Goal: Task Accomplishment & Management: Use online tool/utility

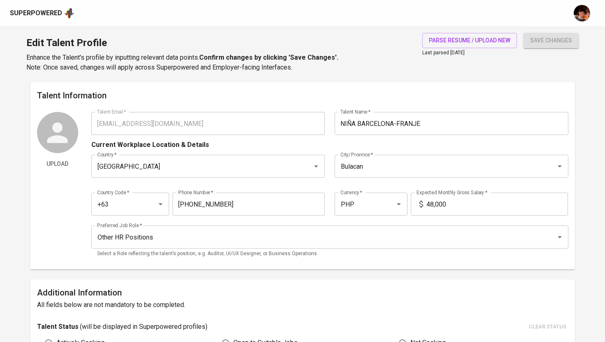
click at [53, 16] on div "Superpowered" at bounding box center [36, 13] width 52 height 9
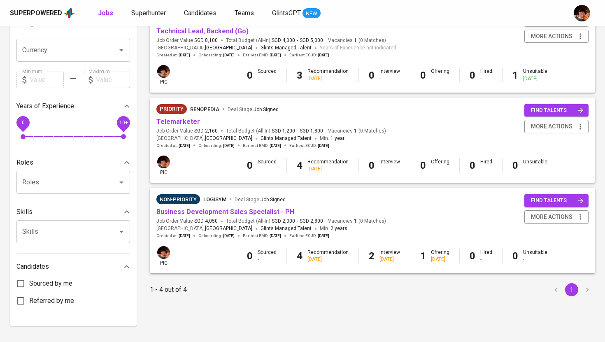
scroll to position [209, 0]
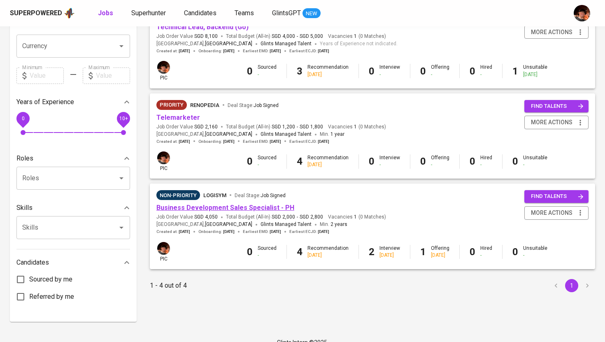
click at [221, 211] on link "Business Development Sales Specialist - PH" at bounding box center [225, 208] width 138 height 8
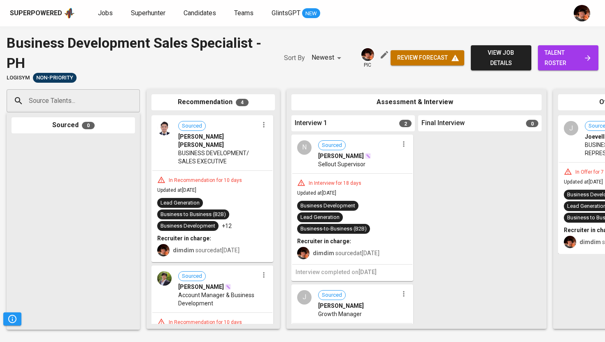
click at [587, 60] on icon at bounding box center [587, 58] width 8 height 8
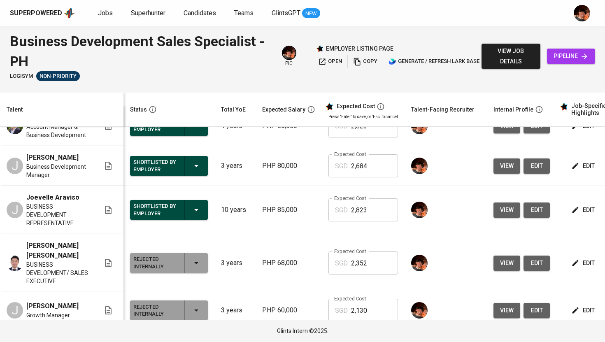
scroll to position [18, 0]
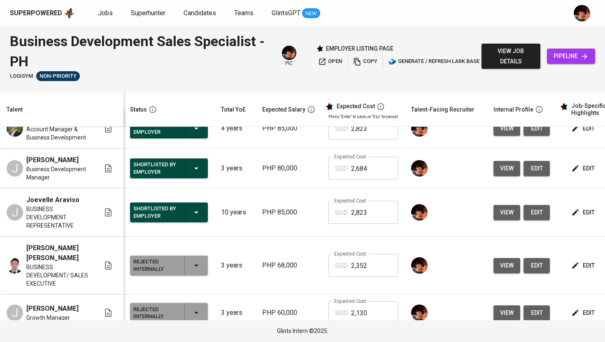
click at [365, 201] on td "Expected Cost SGD 2,823 Expected Cost" at bounding box center [363, 212] width 83 height 48
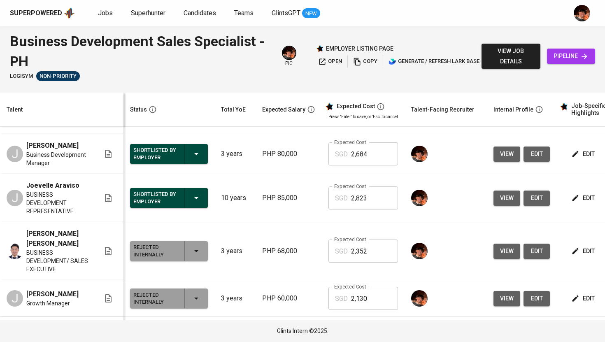
scroll to position [0, 0]
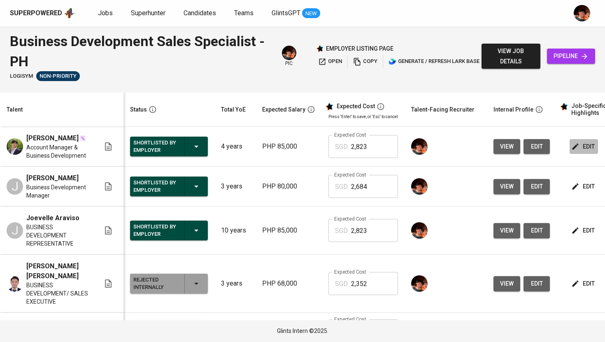
click at [583, 146] on span "edit" at bounding box center [584, 147] width 22 height 10
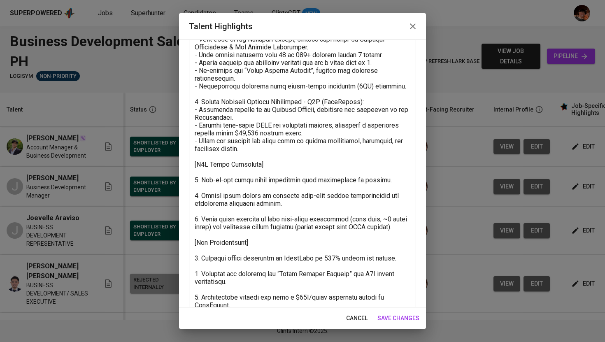
scroll to position [231, 0]
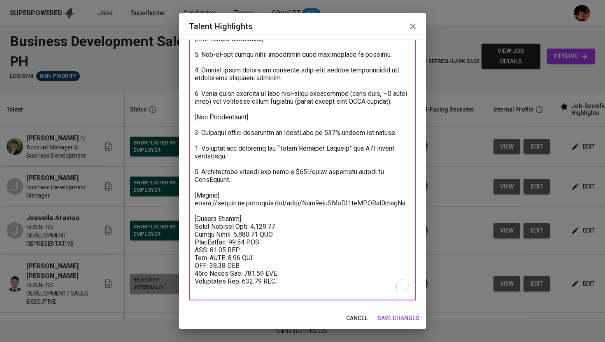
drag, startPoint x: 379, startPoint y: 213, endPoint x: 149, endPoint y: 213, distance: 230.0
click at [149, 213] on div "Talent Highlights Enhance the Talent's profile by adding highlights relevant to…" at bounding box center [302, 171] width 605 height 342
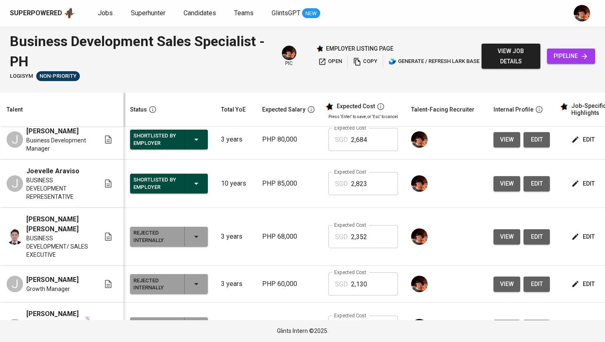
scroll to position [49, 0]
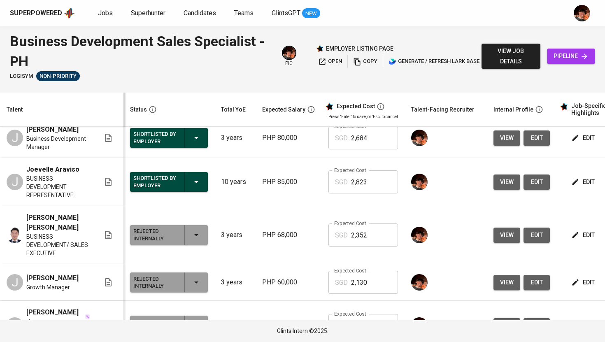
click at [572, 238] on icon "button" at bounding box center [575, 235] width 6 height 6
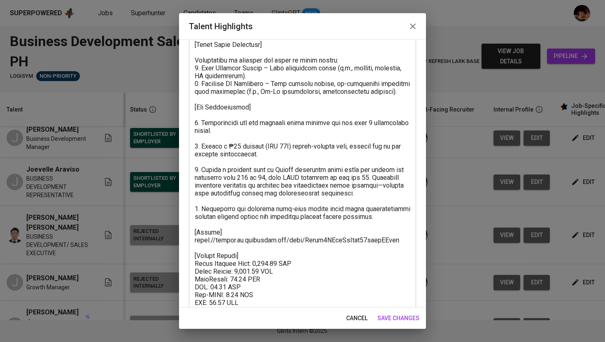
scroll to position [221, 0]
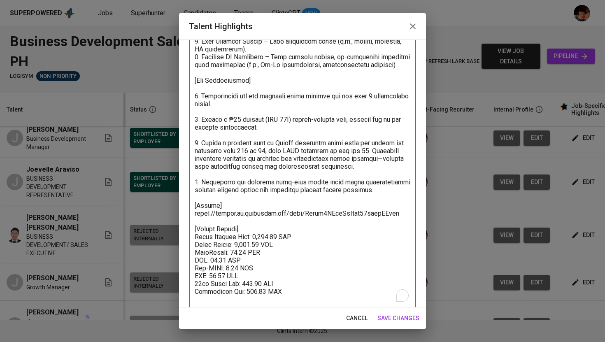
drag, startPoint x: 403, startPoint y: 214, endPoint x: 193, endPoint y: 213, distance: 210.3
click at [193, 213] on div "x Talent Highlights" at bounding box center [302, 87] width 227 height 445
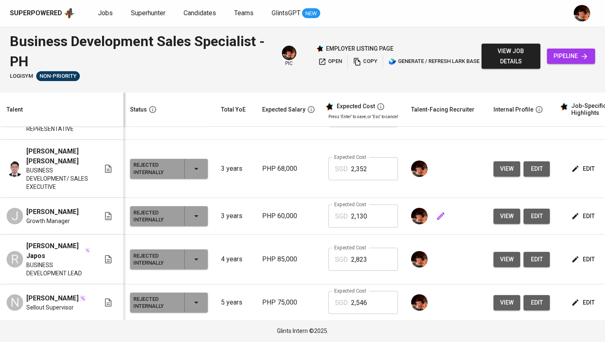
scroll to position [130, 0]
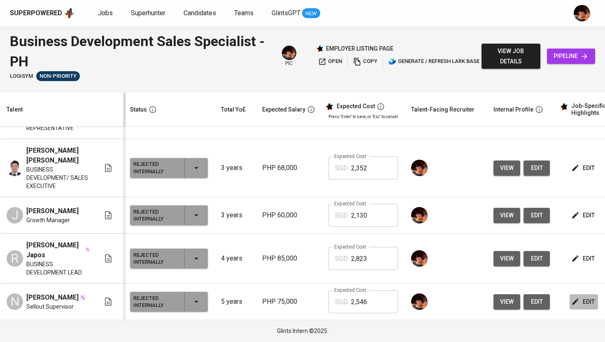
click at [587, 301] on span "edit" at bounding box center [584, 302] width 22 height 10
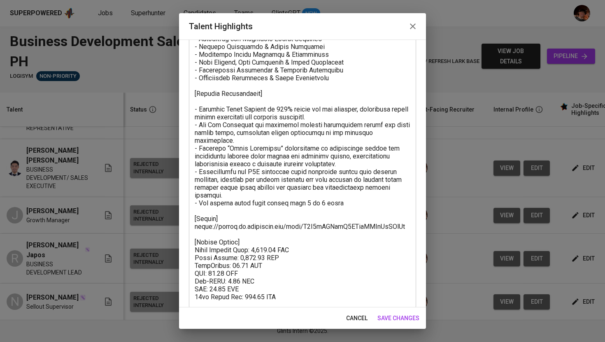
scroll to position [277, 0]
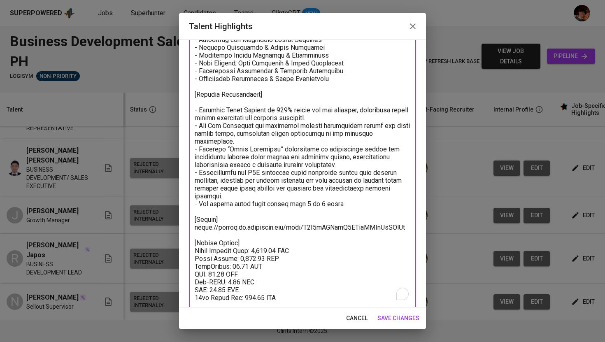
drag, startPoint x: 399, startPoint y: 212, endPoint x: 191, endPoint y: 211, distance: 208.2
click at [191, 211] on div "x Talent Highlights" at bounding box center [302, 59] width 227 height 500
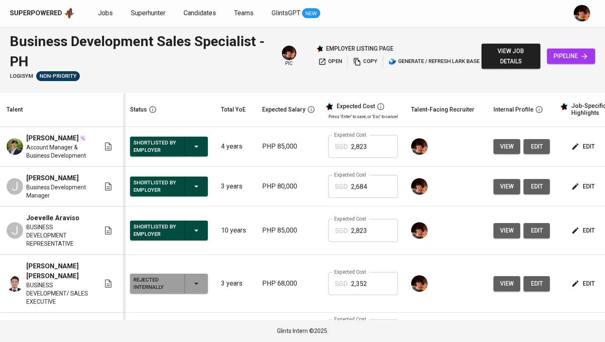
scroll to position [0, 0]
click at [583, 190] on span "edit" at bounding box center [584, 186] width 22 height 10
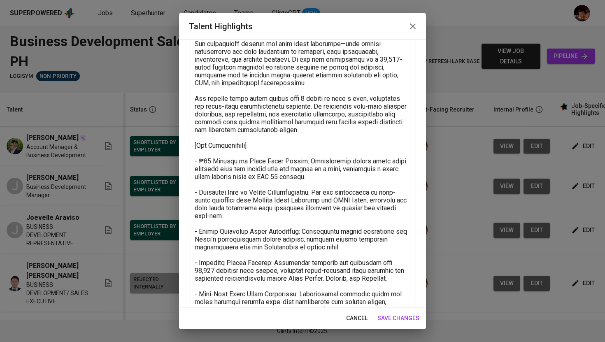
scroll to position [387, 0]
